Goal: Task Accomplishment & Management: Complete application form

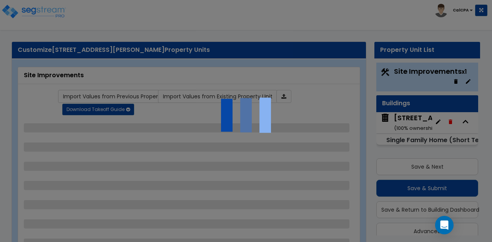
select select "2"
select select "1"
select select "2"
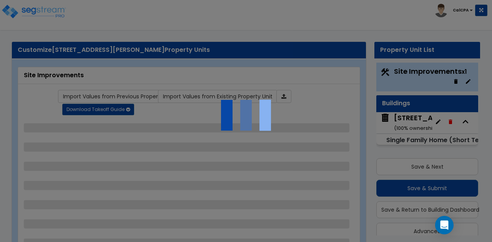
select select "2"
select select "4"
select select "1"
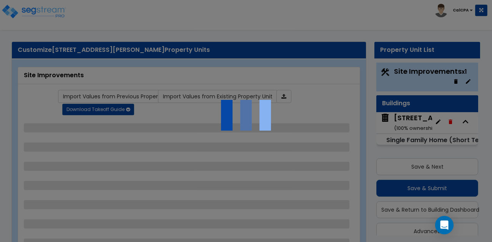
select select "1"
